Goal: Information Seeking & Learning: Learn about a topic

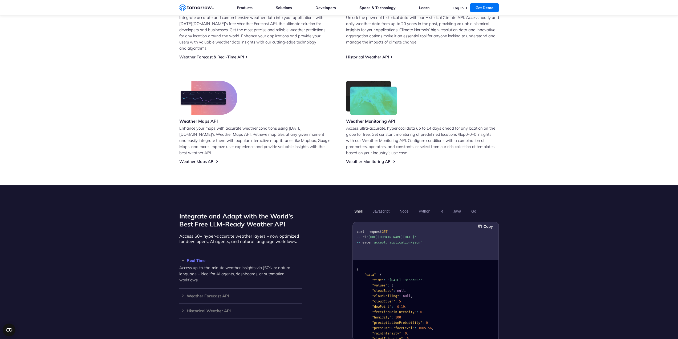
scroll to position [373, 0]
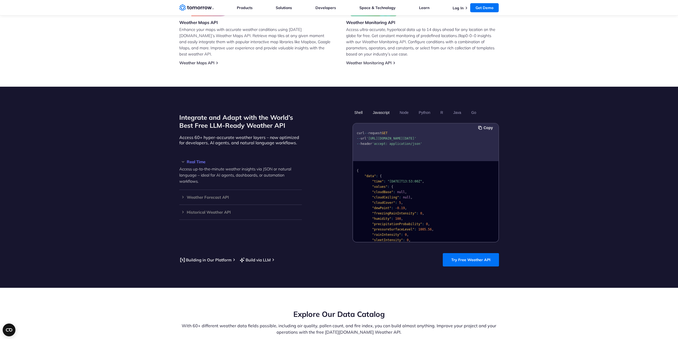
click at [386, 108] on button "Javascript" at bounding box center [381, 112] width 21 height 9
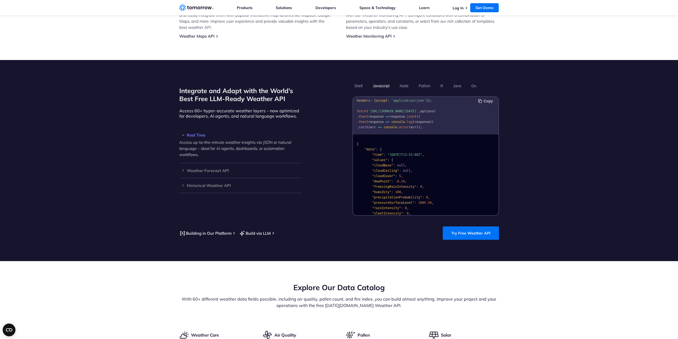
click at [483, 98] on button "Copy" at bounding box center [486, 101] width 16 height 6
click at [211, 168] on h3 "Weather Forecast API" at bounding box center [240, 170] width 123 height 4
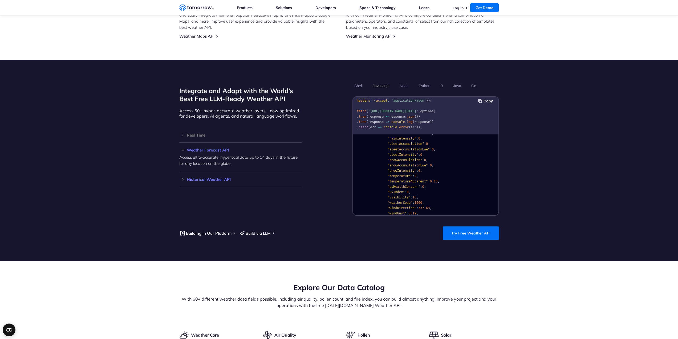
click at [211, 177] on h3 "Historical Weather API" at bounding box center [240, 179] width 123 height 4
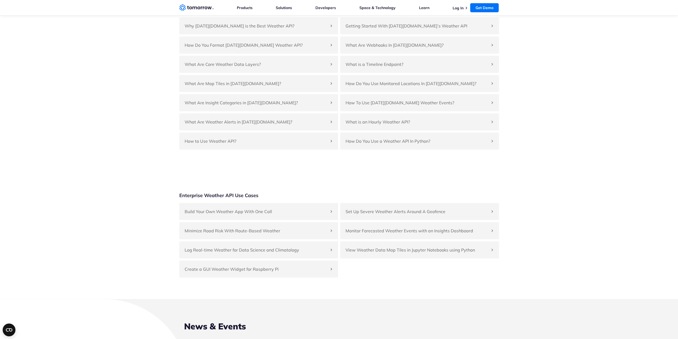
scroll to position [1465, 0]
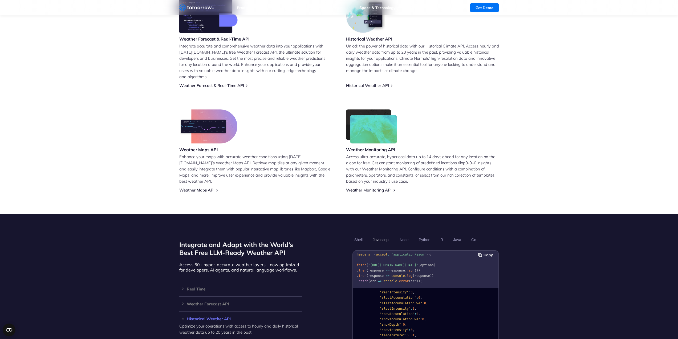
scroll to position [0, 0]
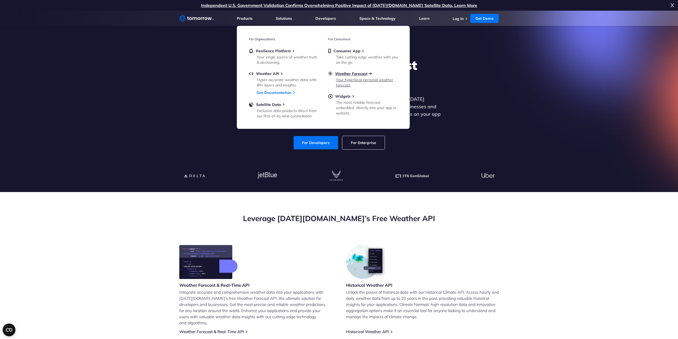
click at [348, 74] on span "Weather Forecast" at bounding box center [351, 73] width 32 height 5
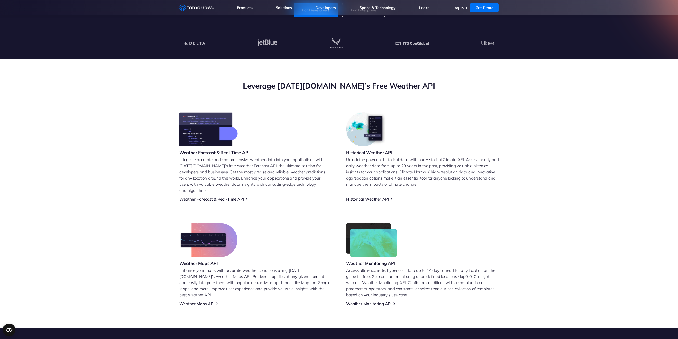
scroll to position [213, 0]
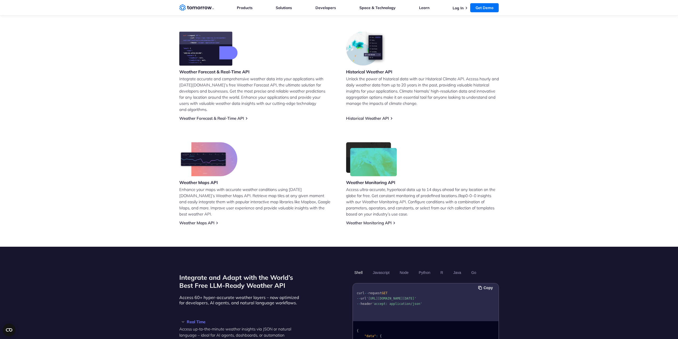
click at [368, 54] on img at bounding box center [367, 48] width 42 height 34
click at [370, 109] on div "Historical Weather API Unlock the power of historical data with our Historical …" at bounding box center [422, 75] width 153 height 89
click at [370, 116] on link "Historical Weather API" at bounding box center [367, 118] width 43 height 5
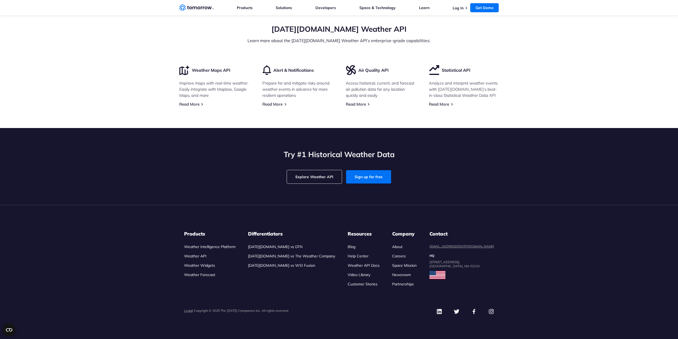
scroll to position [1615, 0]
